Goal: Transaction & Acquisition: Book appointment/travel/reservation

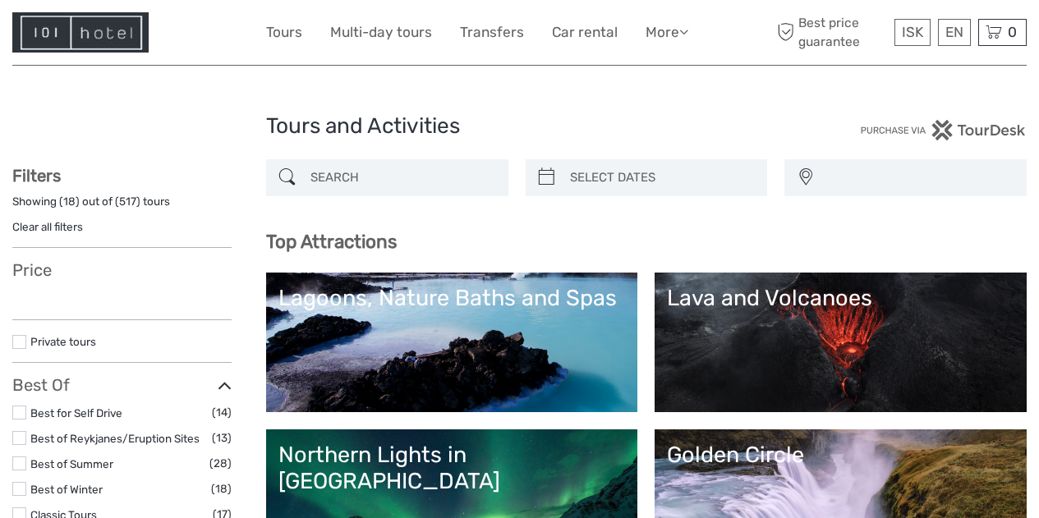
select select
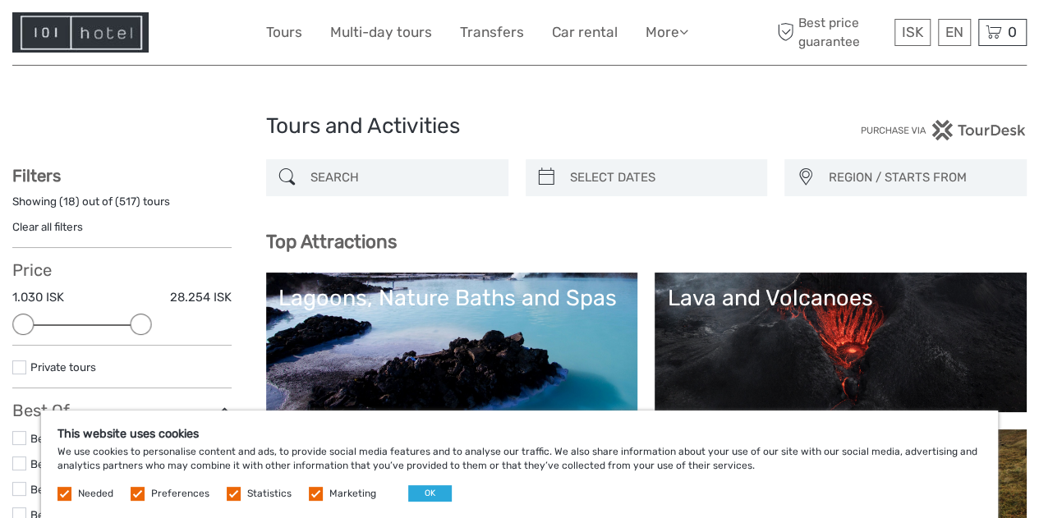
drag, startPoint x: 217, startPoint y: 321, endPoint x: 141, endPoint y: 329, distance: 76.0
click at [141, 329] on div at bounding box center [140, 324] width 21 height 21
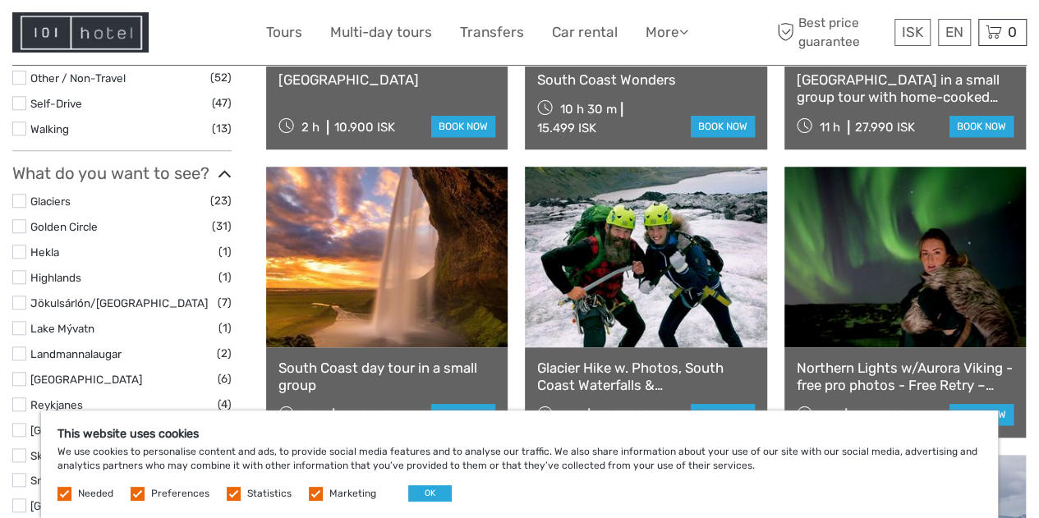
scroll to position [678, 0]
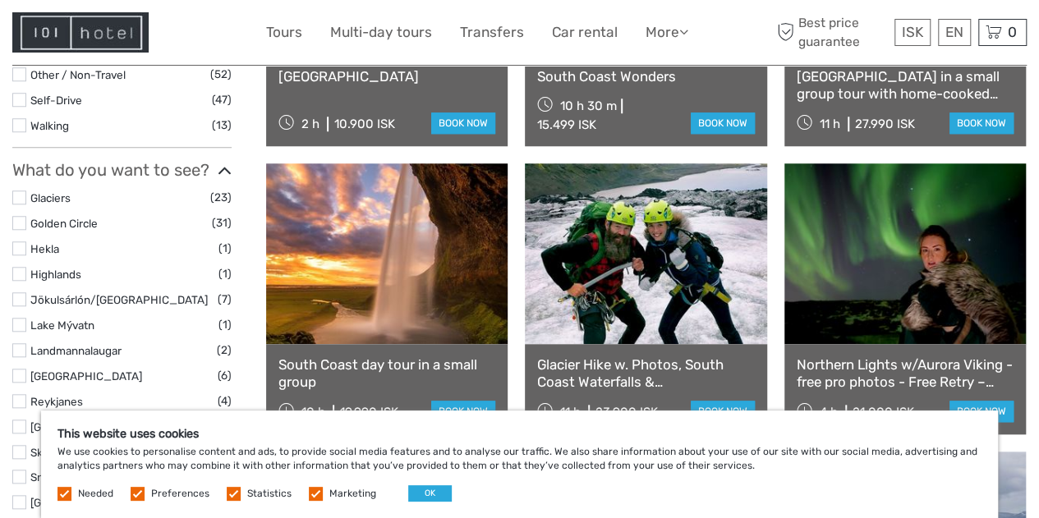
click at [18, 198] on label at bounding box center [19, 197] width 14 height 14
click at [0, 0] on input "checkbox" at bounding box center [0, 0] width 0 height 0
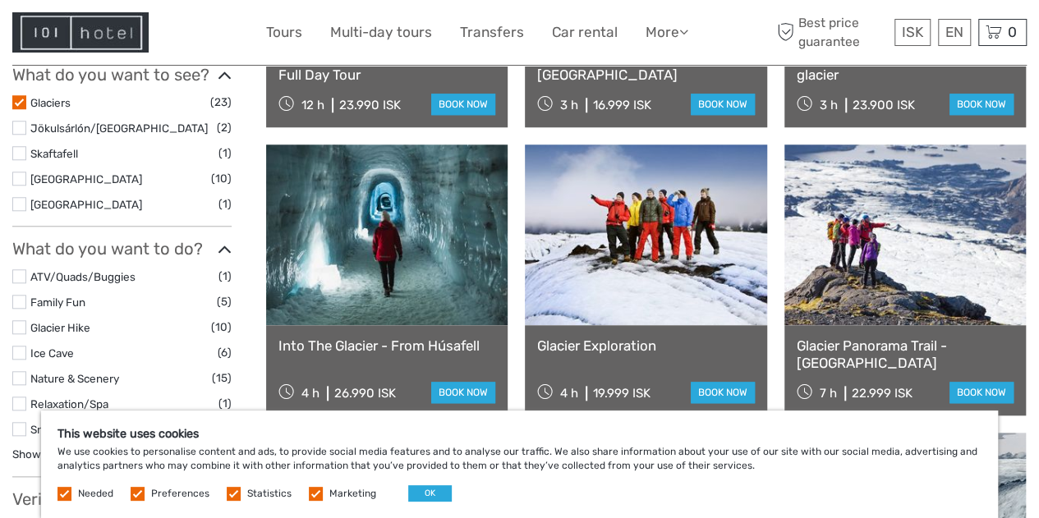
scroll to position [670, 0]
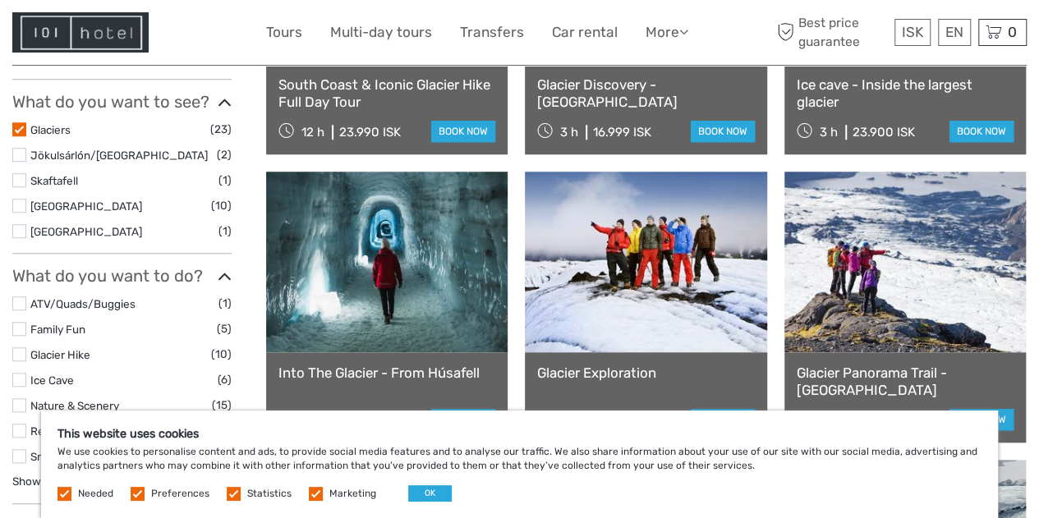
click at [25, 130] on label at bounding box center [19, 129] width 14 height 14
click at [0, 0] on input "checkbox" at bounding box center [0, 0] width 0 height 0
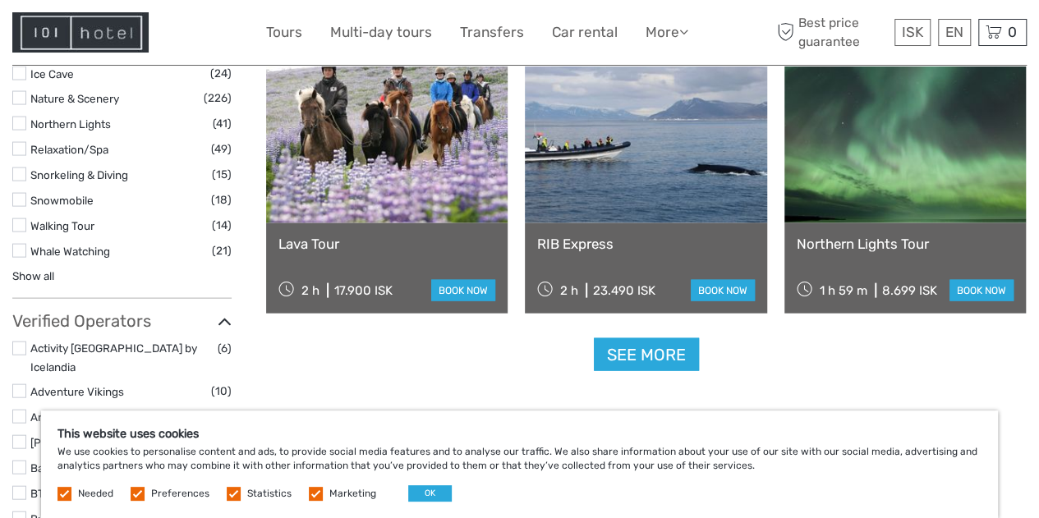
scroll to position [1629, 0]
click at [16, 117] on label at bounding box center [19, 124] width 14 height 14
click at [0, 0] on input "checkbox" at bounding box center [0, 0] width 0 height 0
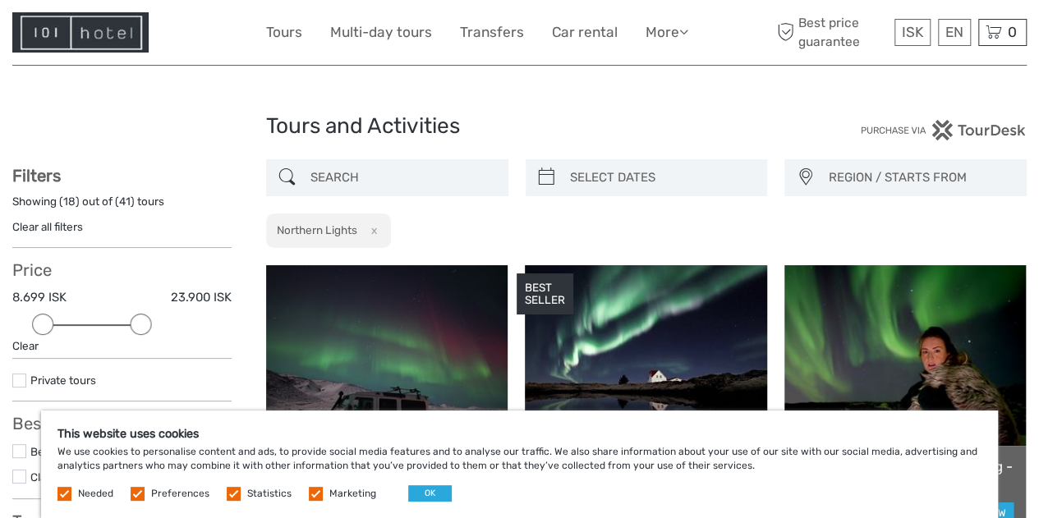
drag, startPoint x: 218, startPoint y: 323, endPoint x: 133, endPoint y: 330, distance: 85.7
click at [133, 330] on div at bounding box center [140, 324] width 21 height 21
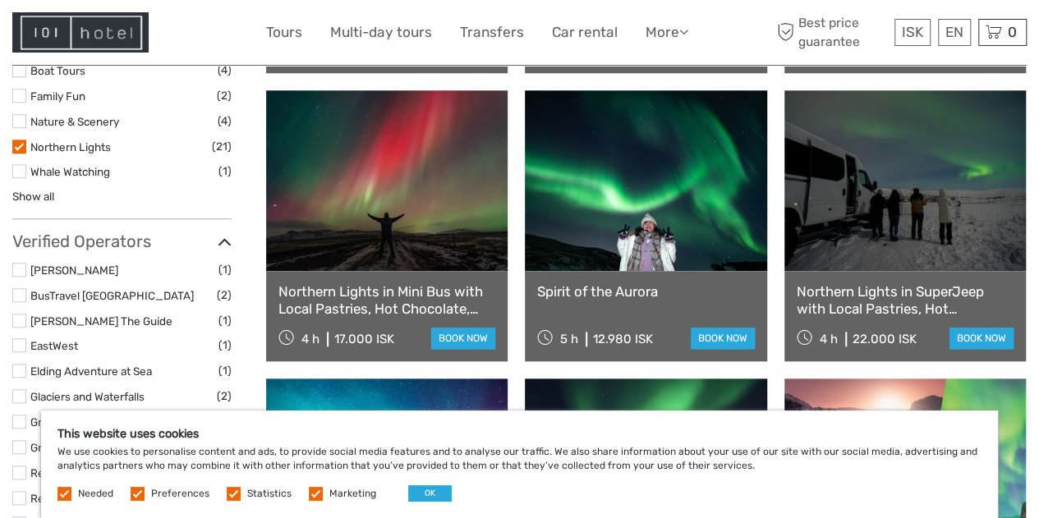
scroll to position [769, 0]
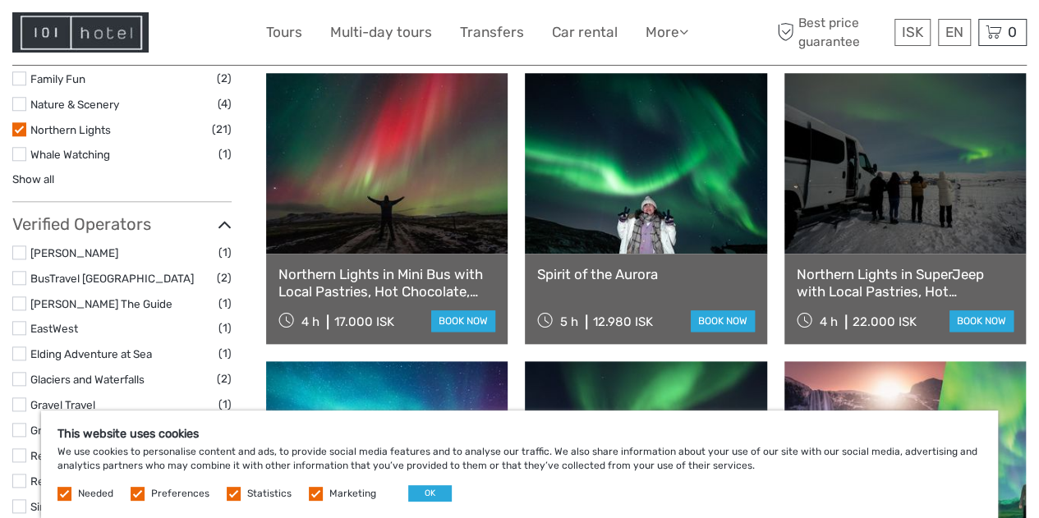
click at [860, 276] on link "Northern Lights in SuperJeep with Local Pastries, Hot Chocolate, and Photos" at bounding box center [904, 283] width 217 height 34
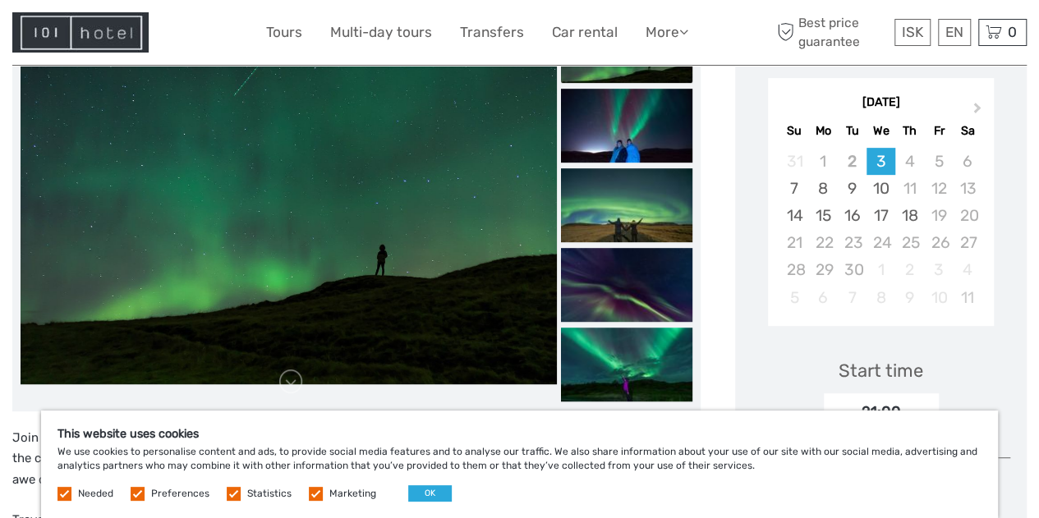
scroll to position [277, 0]
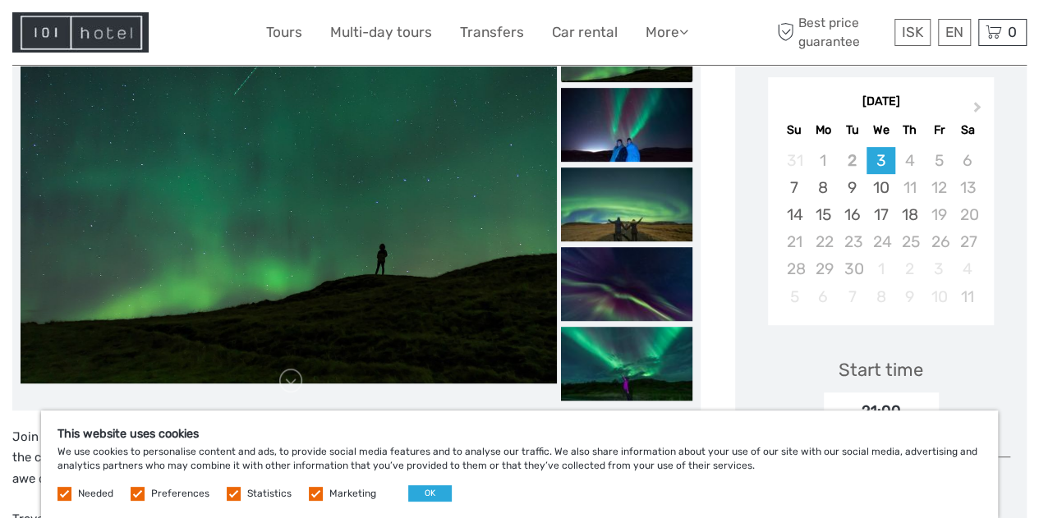
click at [938, 211] on div "19" at bounding box center [938, 214] width 29 height 27
click at [970, 209] on div "20" at bounding box center [966, 214] width 29 height 27
click at [793, 245] on div "21" at bounding box center [793, 241] width 29 height 27
click at [823, 243] on div "22" at bounding box center [823, 241] width 29 height 27
click at [849, 241] on div "23" at bounding box center [851, 241] width 29 height 27
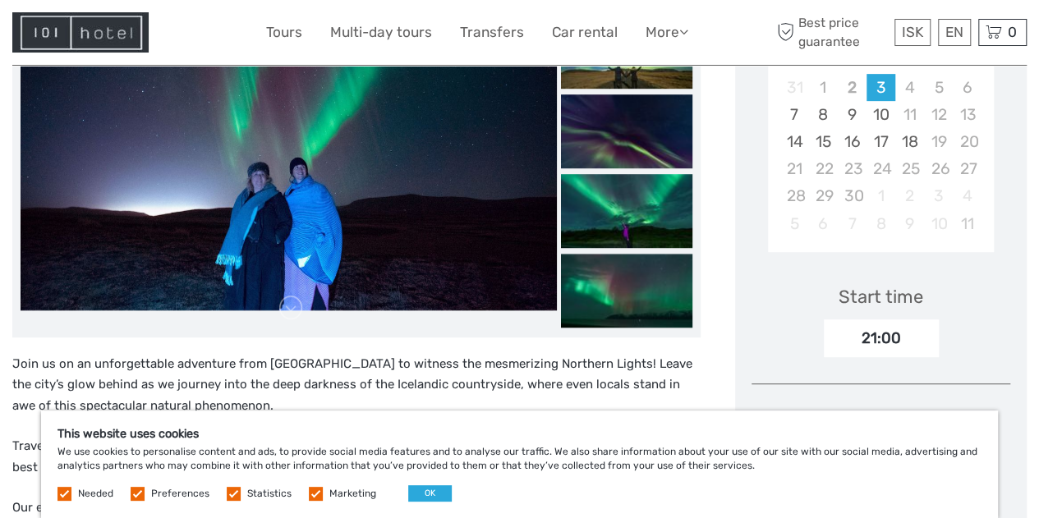
scroll to position [479, 0]
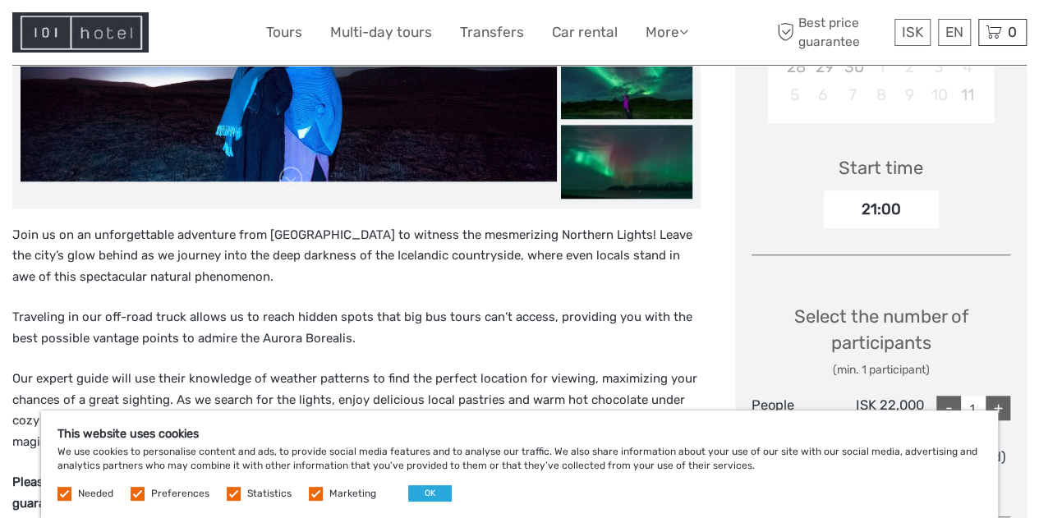
click at [65, 492] on label at bounding box center [64, 494] width 14 height 14
drag, startPoint x: 136, startPoint y: 494, endPoint x: 149, endPoint y: 493, distance: 12.4
click at [138, 494] on label at bounding box center [138, 494] width 14 height 14
click at [0, 0] on input "checkbox" at bounding box center [0, 0] width 0 height 0
click at [237, 494] on span "Statistics" at bounding box center [260, 492] width 67 height 11
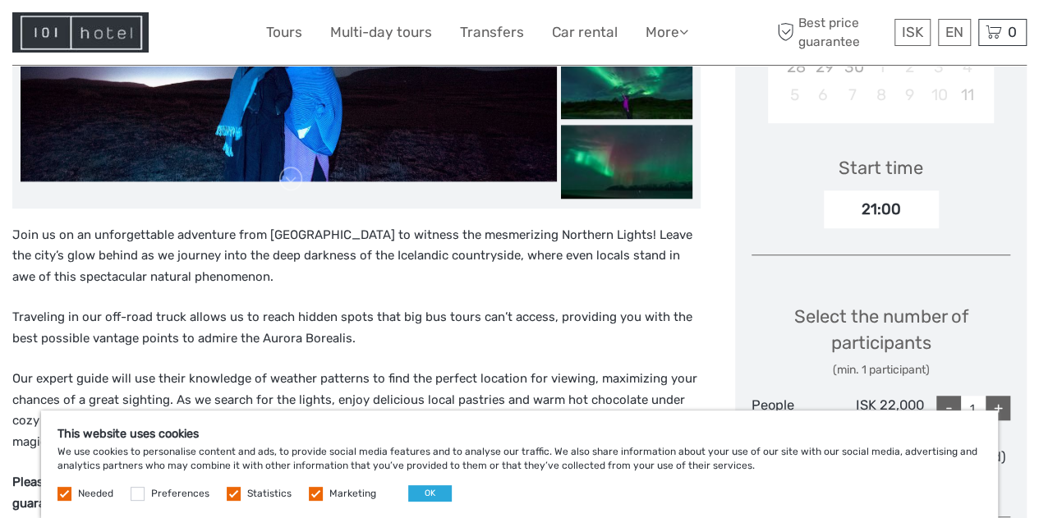
click at [231, 494] on label at bounding box center [234, 494] width 14 height 14
click at [0, 0] on input "checkbox" at bounding box center [0, 0] width 0 height 0
click at [314, 493] on label at bounding box center [316, 494] width 14 height 14
click at [0, 0] on input "checkbox" at bounding box center [0, 0] width 0 height 0
click at [425, 493] on button "OK" at bounding box center [430, 493] width 44 height 16
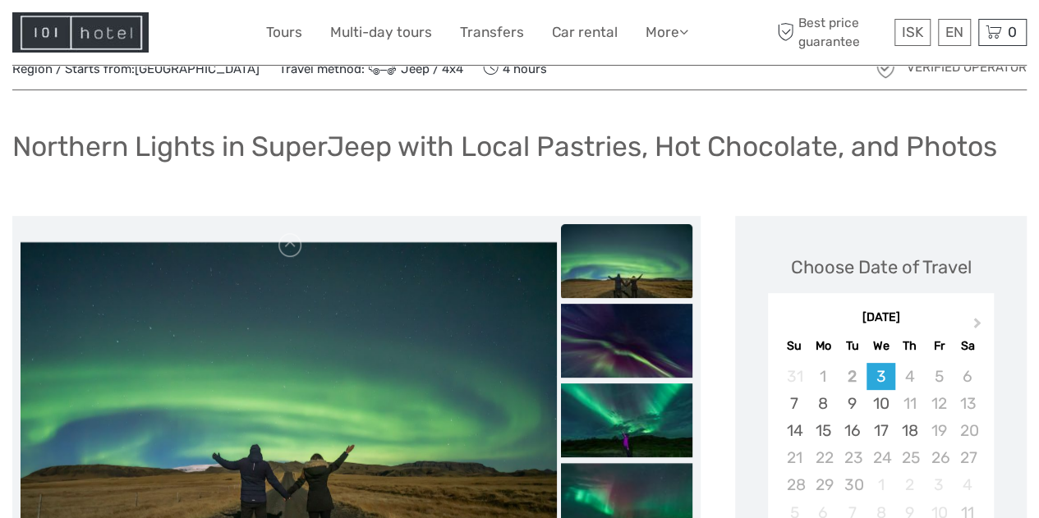
scroll to position [49, 0]
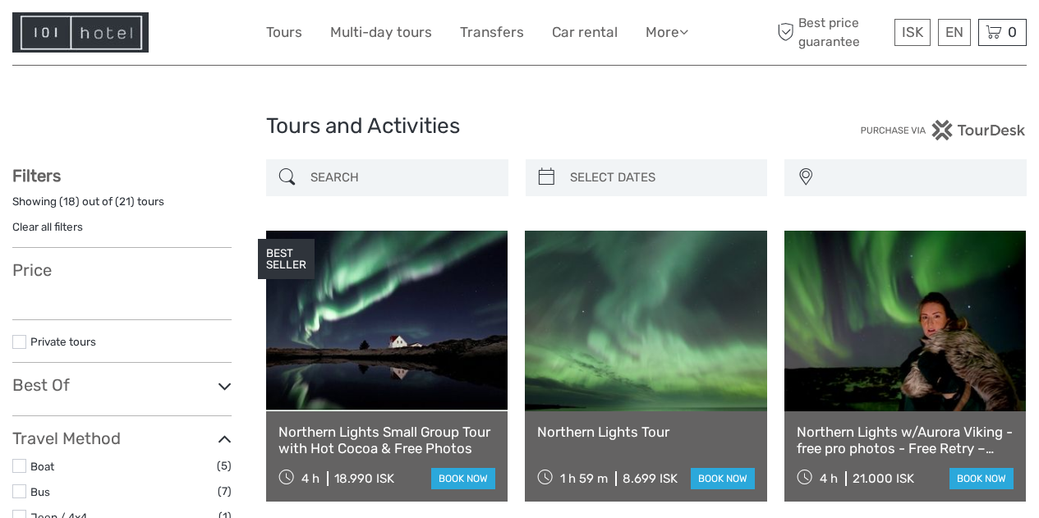
select select
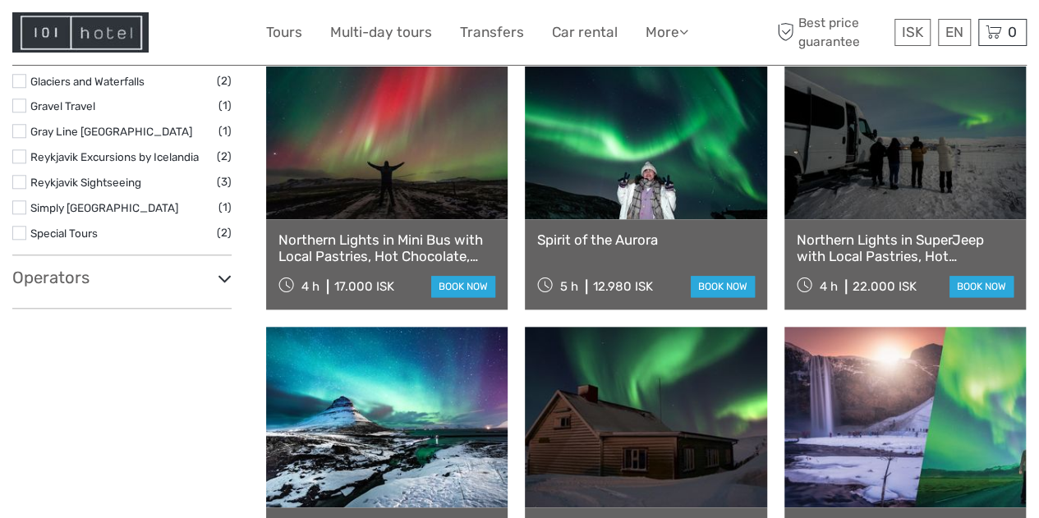
select select
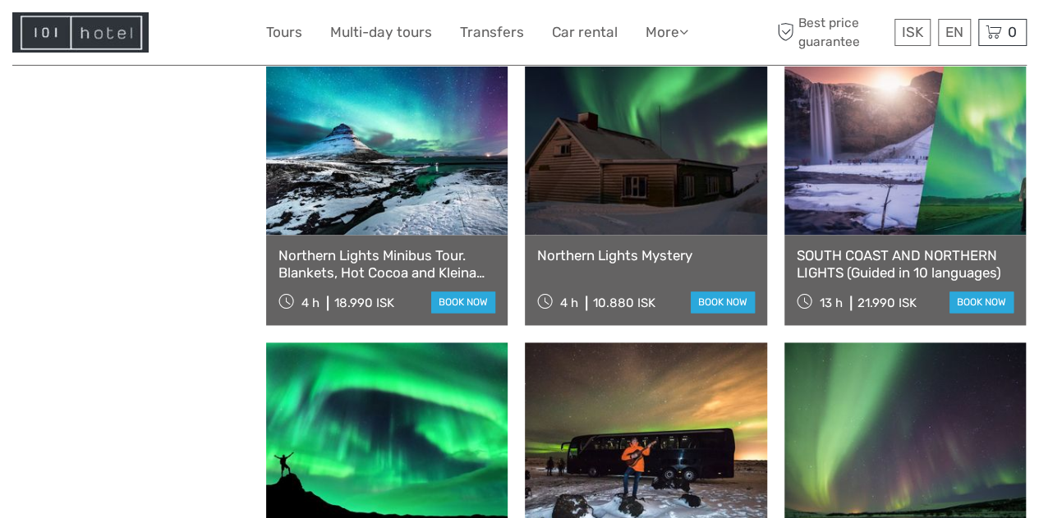
scroll to position [1003, 0]
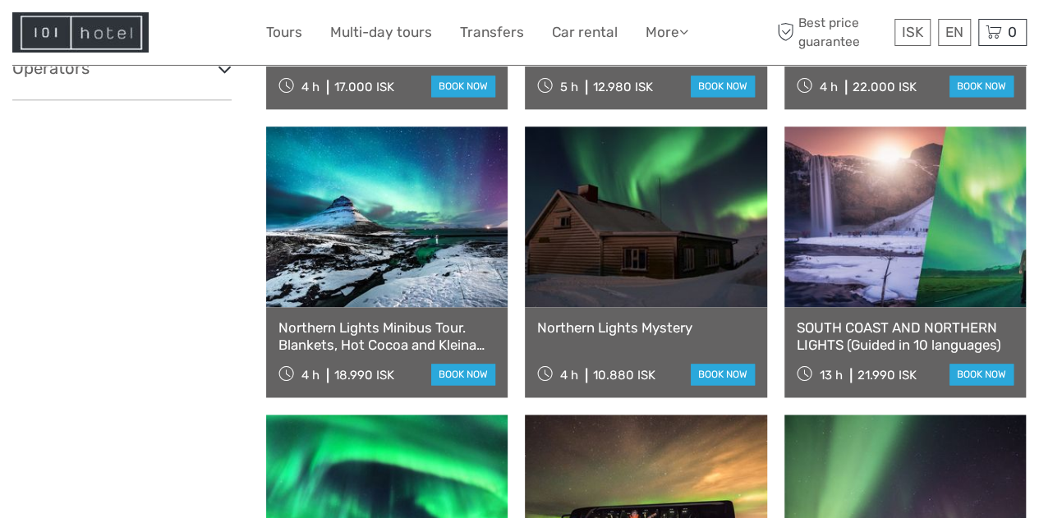
click at [399, 259] on link at bounding box center [386, 216] width 241 height 181
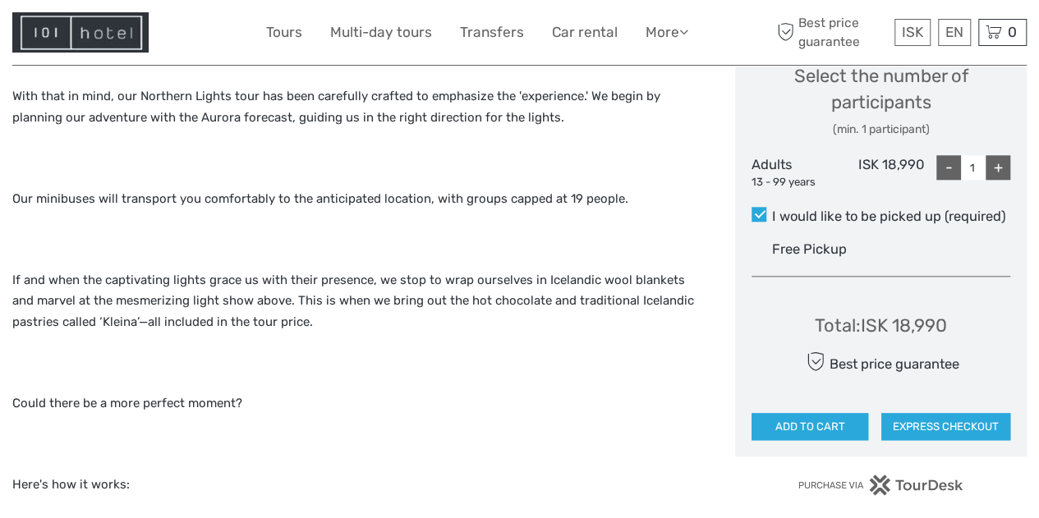
scroll to position [725, 0]
